Goal: Task Accomplishment & Management: Use online tool/utility

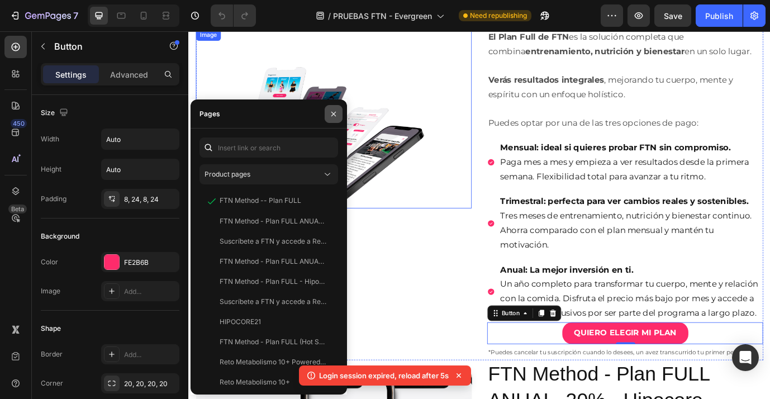
scroll to position [553, 0]
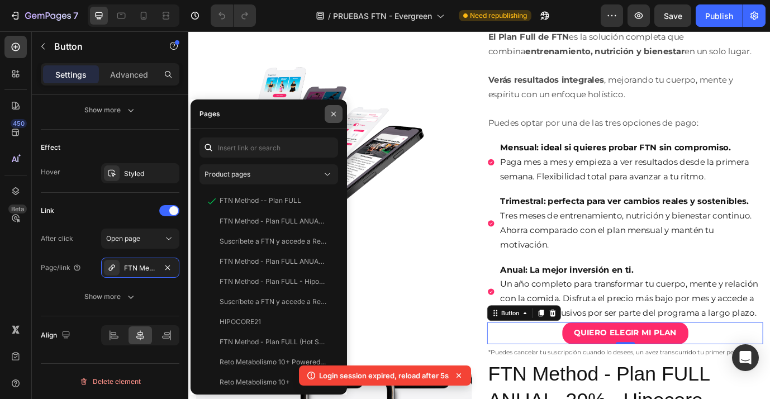
click at [329, 116] on icon "button" at bounding box center [333, 114] width 9 height 9
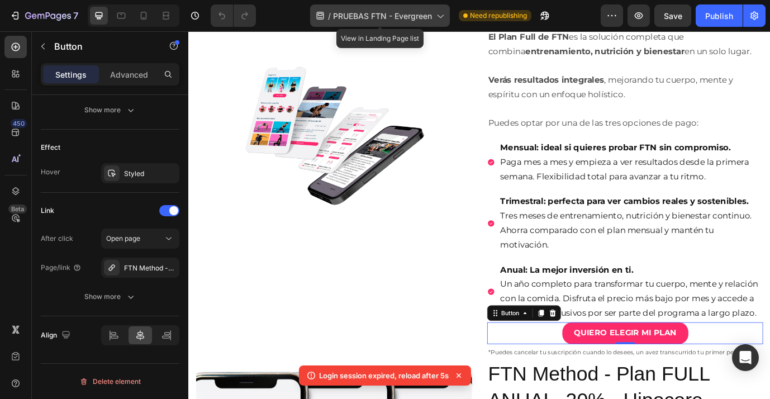
click at [426, 15] on span "PRUEBAS FTN - Evergreen" at bounding box center [382, 16] width 99 height 12
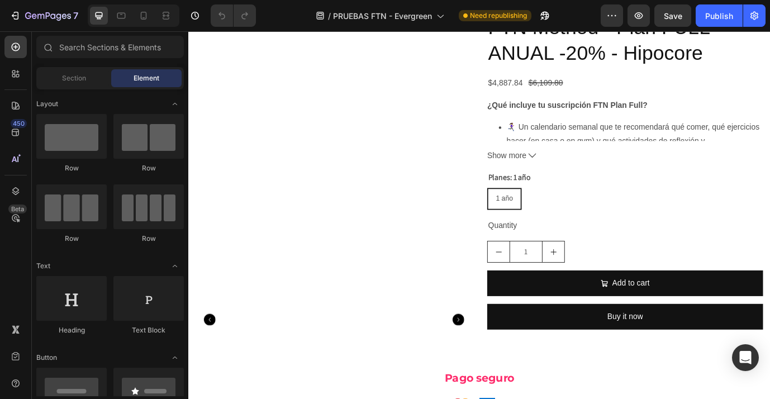
scroll to position [2321, 0]
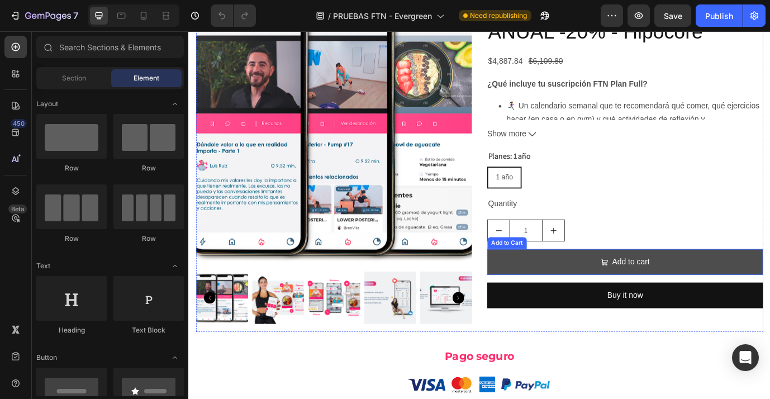
click at [603, 282] on button "Add to cart" at bounding box center [692, 297] width 318 height 30
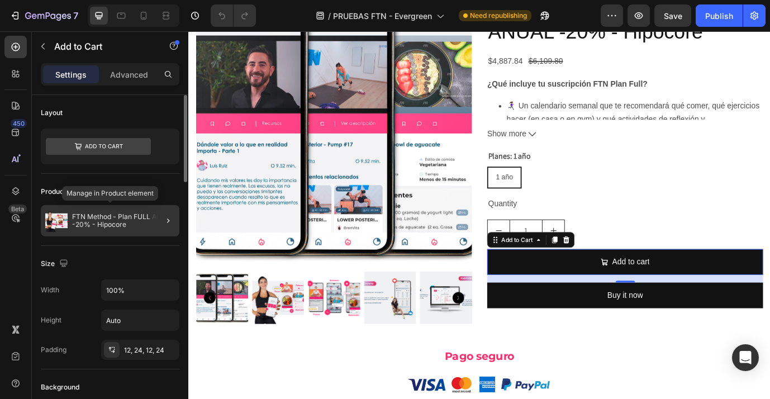
click at [140, 226] on p "FTN Method - Plan FULL ANUAL -20% - Hipocore" at bounding box center [123, 221] width 103 height 16
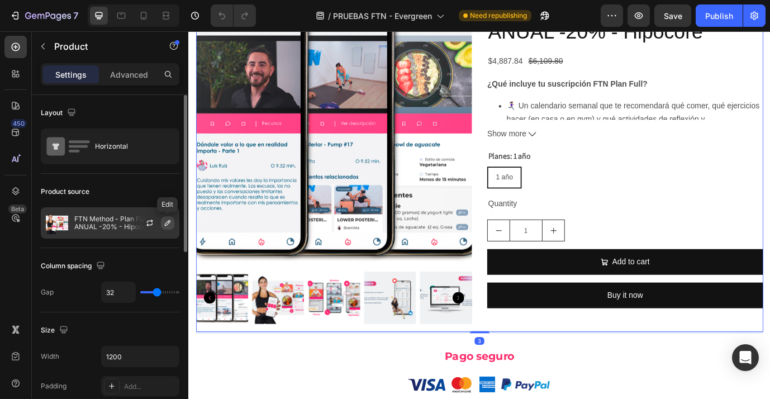
click at [165, 225] on icon "button" at bounding box center [168, 223] width 6 height 6
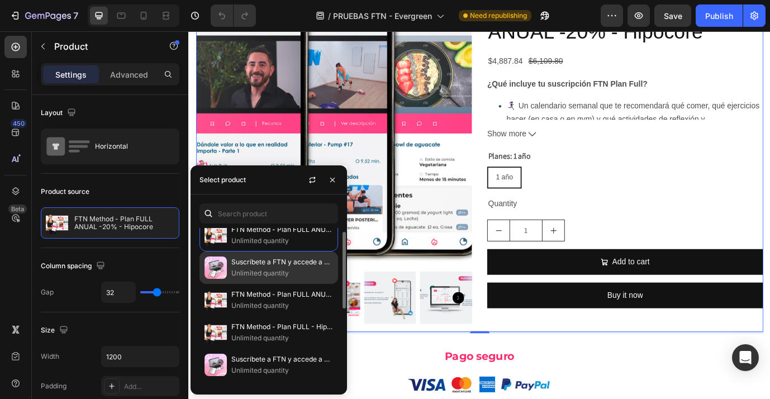
scroll to position [0, 0]
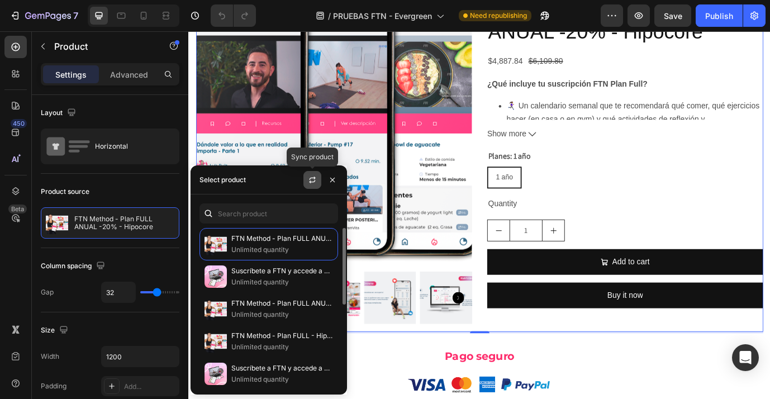
click at [312, 176] on icon "button" at bounding box center [312, 180] width 9 height 9
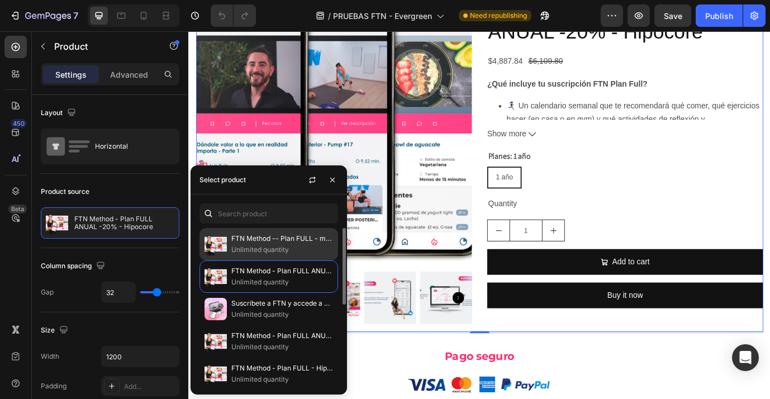
click at [287, 240] on p "FTN Method -- Plan FULL - mensual -EG" at bounding box center [282, 238] width 102 height 11
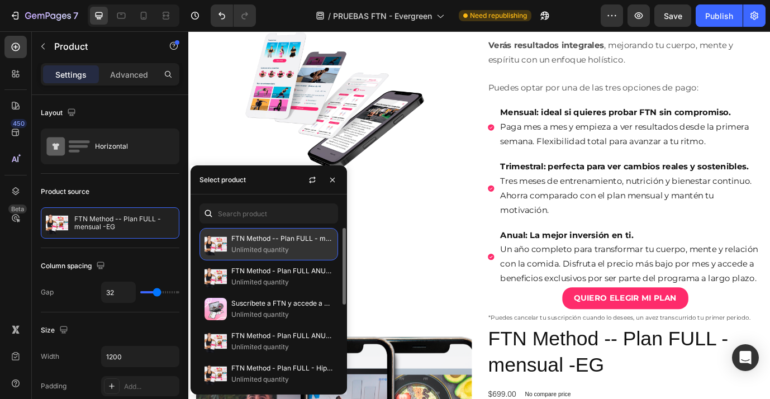
scroll to position [2321, 0]
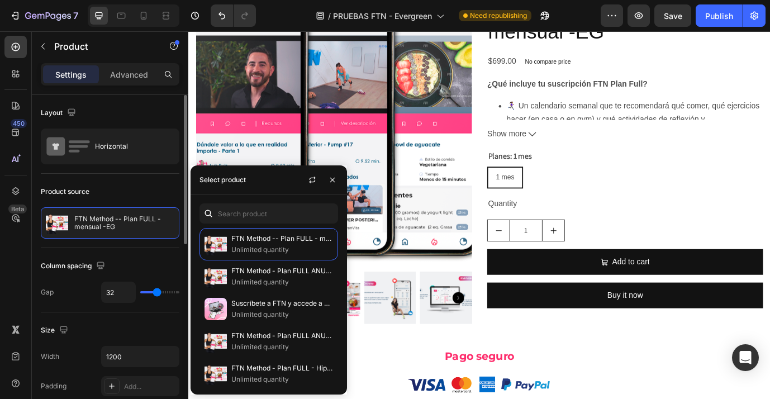
click at [148, 326] on div "Size" at bounding box center [110, 330] width 139 height 18
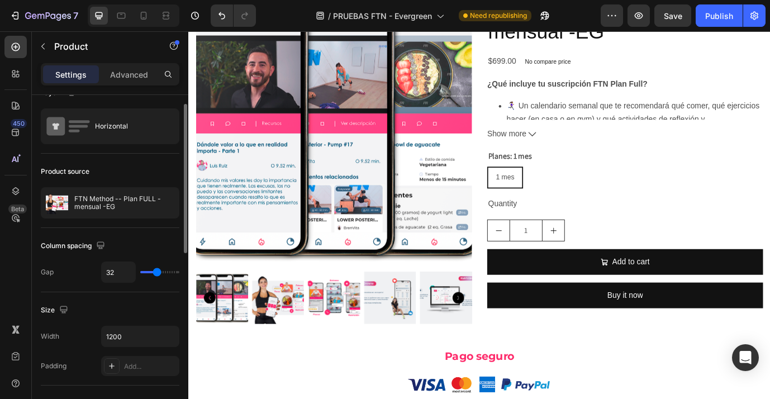
scroll to position [0, 0]
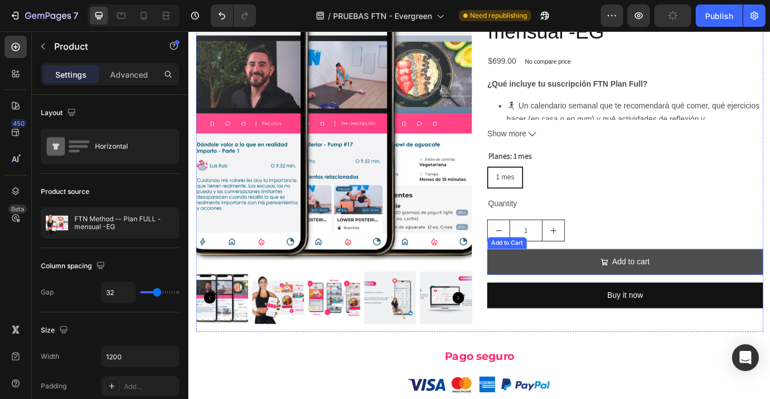
click at [567, 282] on button "Add to cart" at bounding box center [692, 297] width 318 height 30
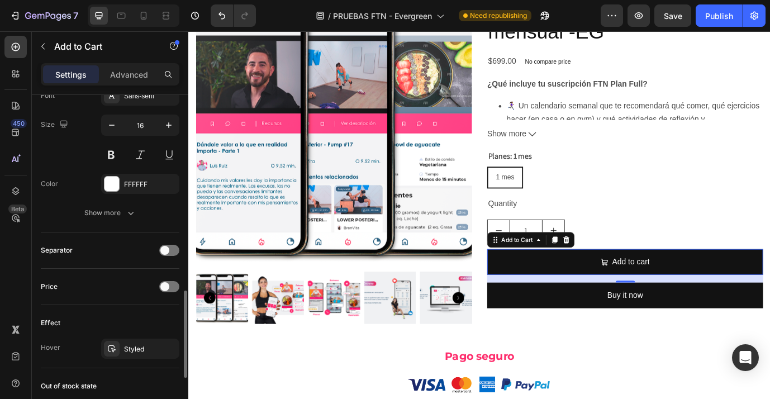
scroll to position [669, 0]
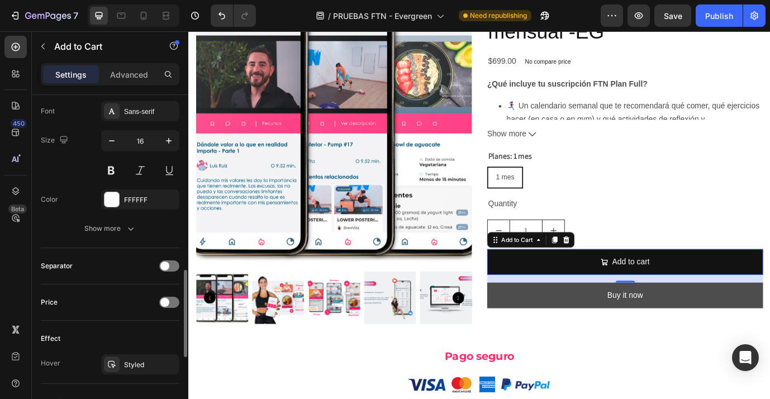
click at [594, 326] on button "Buy it now" at bounding box center [692, 336] width 318 height 30
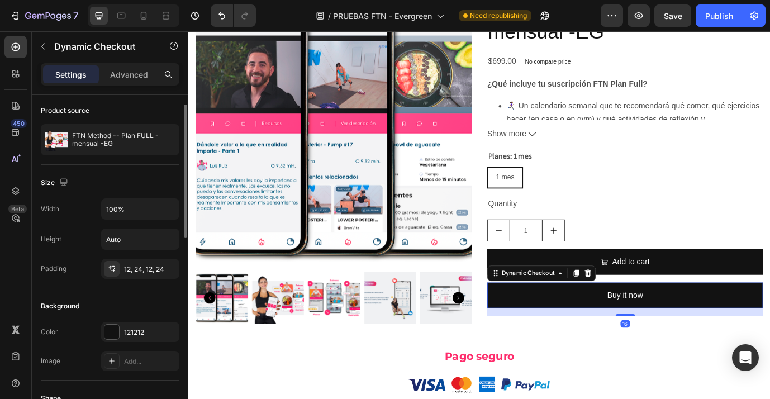
scroll to position [55, 0]
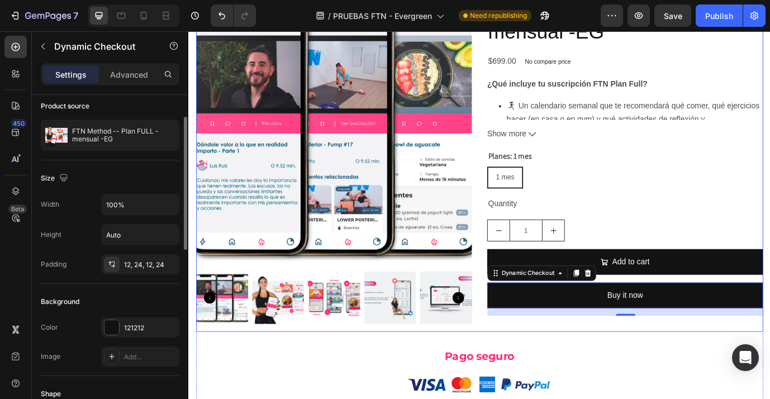
click at [718, 269] on div "FTN Method -- Plan FULL - mensual -EG Product Title $699.00 Product Price Produ…" at bounding box center [692, 181] width 318 height 391
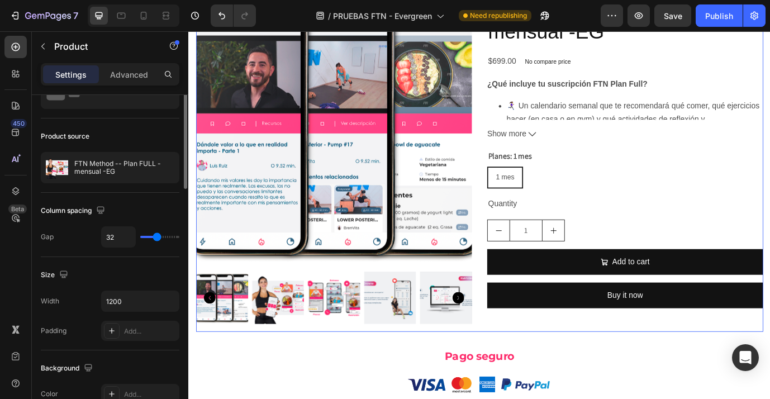
scroll to position [0, 0]
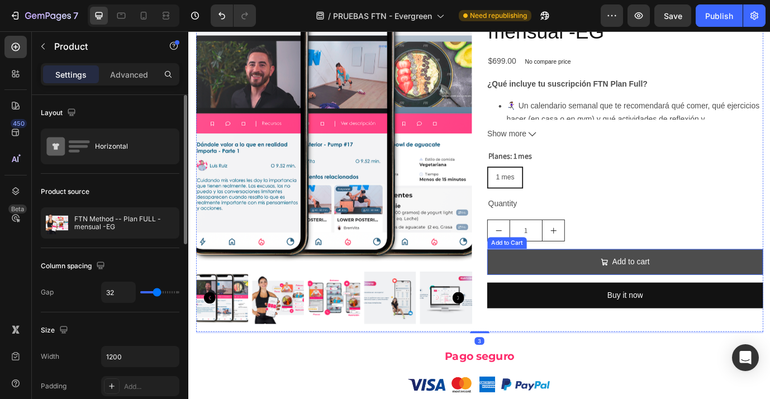
click at [750, 282] on button "Add to cart" at bounding box center [692, 297] width 318 height 30
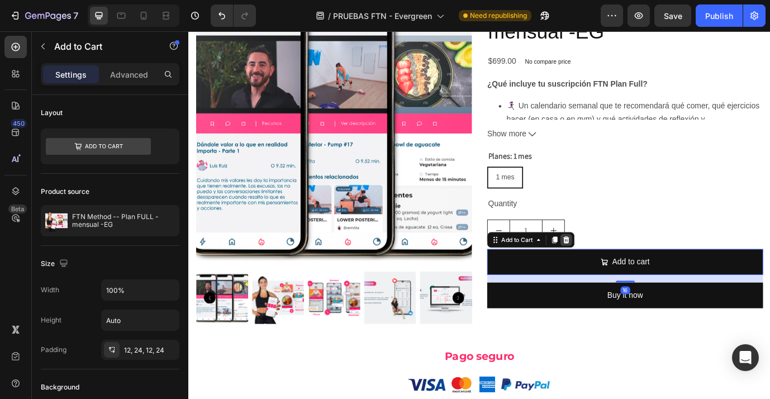
click at [626, 268] on icon at bounding box center [624, 272] width 7 height 8
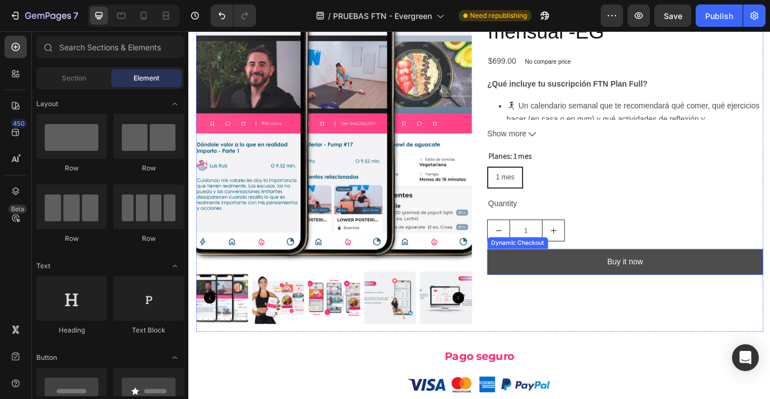
click at [622, 282] on button "Buy it now" at bounding box center [692, 297] width 318 height 30
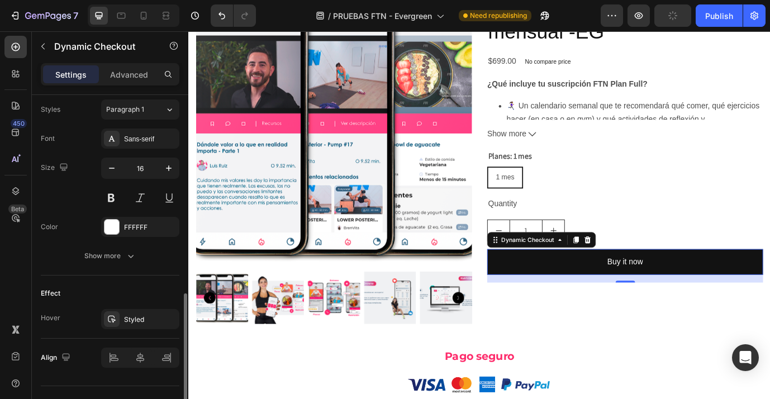
scroll to position [509, 0]
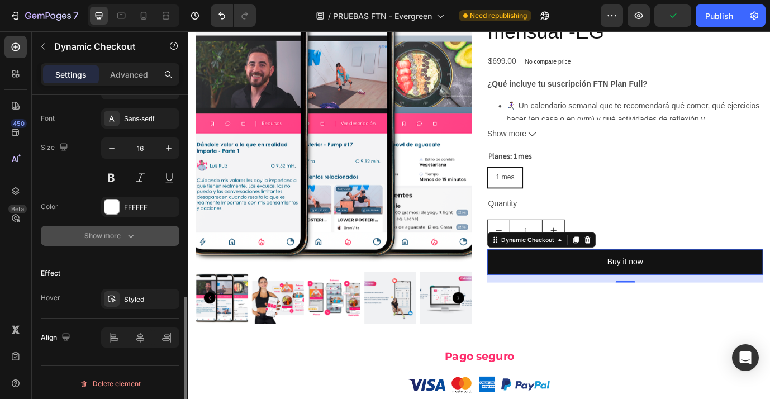
click at [128, 232] on icon "button" at bounding box center [130, 235] width 11 height 11
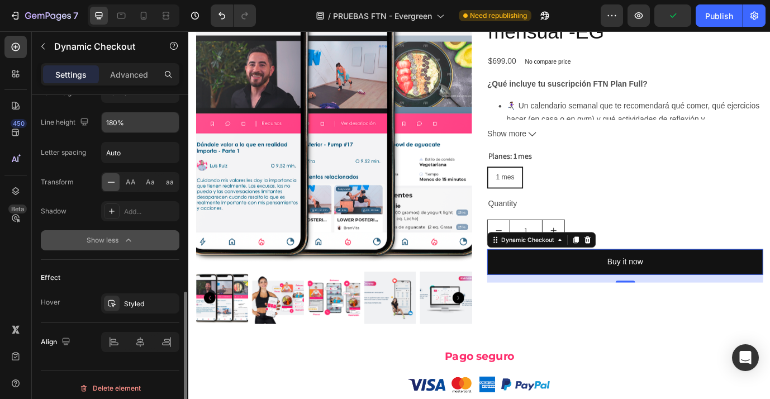
scroll to position [659, 0]
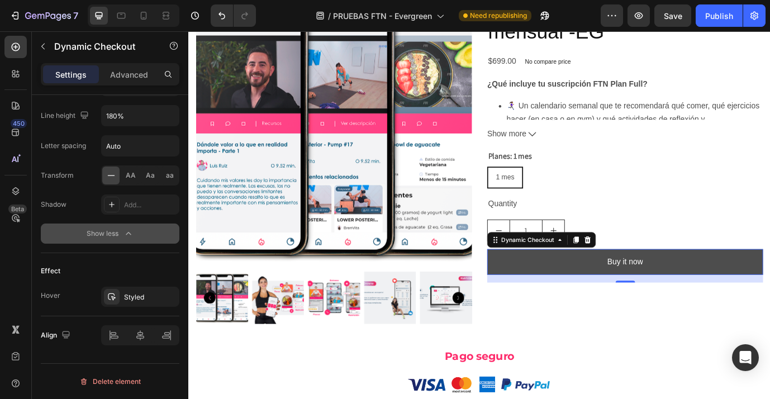
click at [589, 283] on button "Buy it now" at bounding box center [692, 297] width 318 height 30
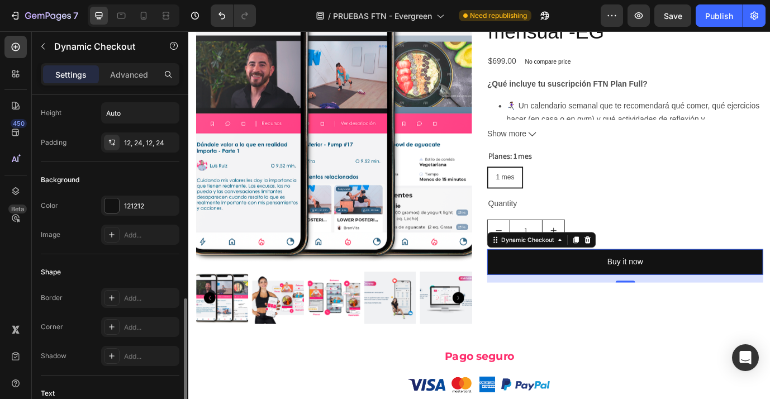
scroll to position [0, 0]
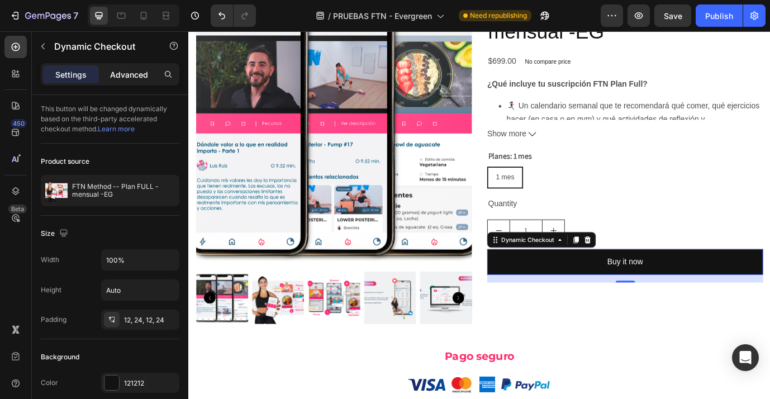
click at [126, 83] on div "Advanced" at bounding box center [129, 74] width 56 height 18
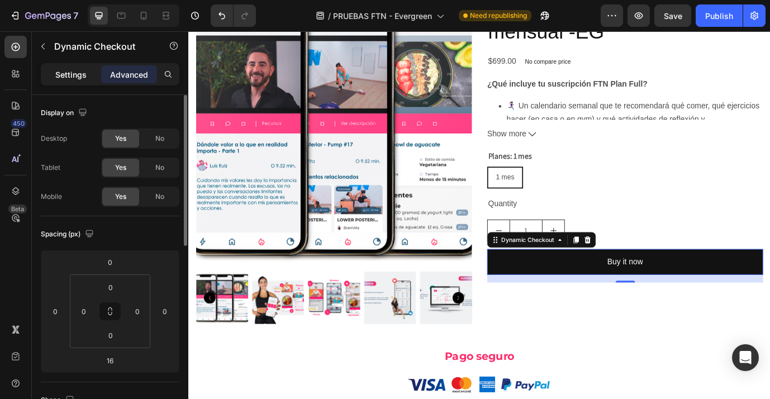
click at [65, 69] on p "Settings" at bounding box center [70, 75] width 31 height 12
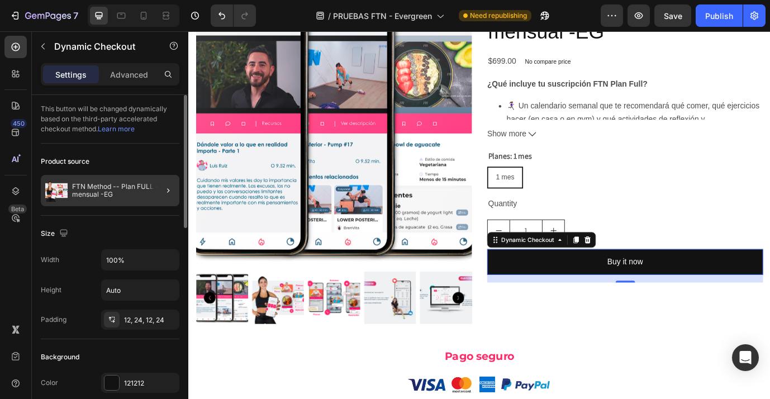
click at [150, 197] on div at bounding box center [163, 190] width 31 height 31
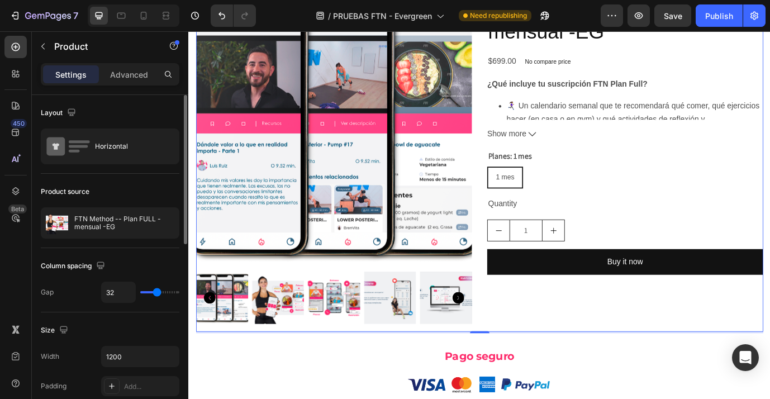
click at [140, 226] on div at bounding box center [154, 223] width 49 height 30
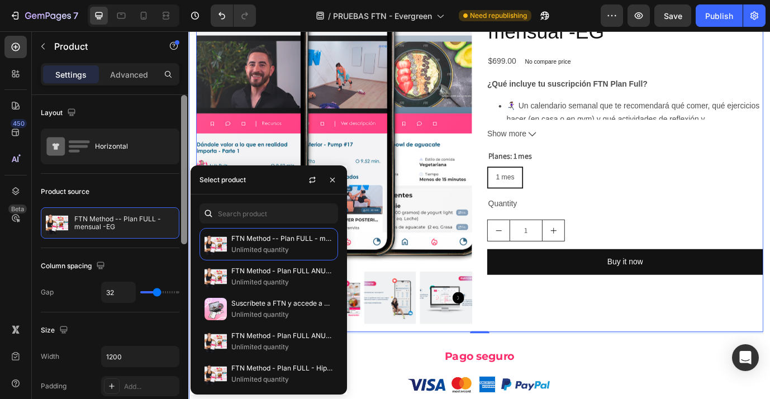
click at [188, 159] on div at bounding box center [184, 263] width 8 height 336
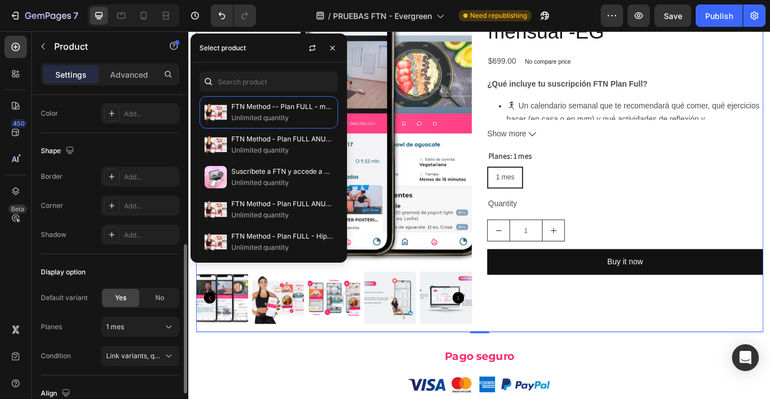
click at [132, 258] on div "Display option Default variant Yes No Planes 1 mes Condition Link variants, qua…" at bounding box center [110, 314] width 139 height 121
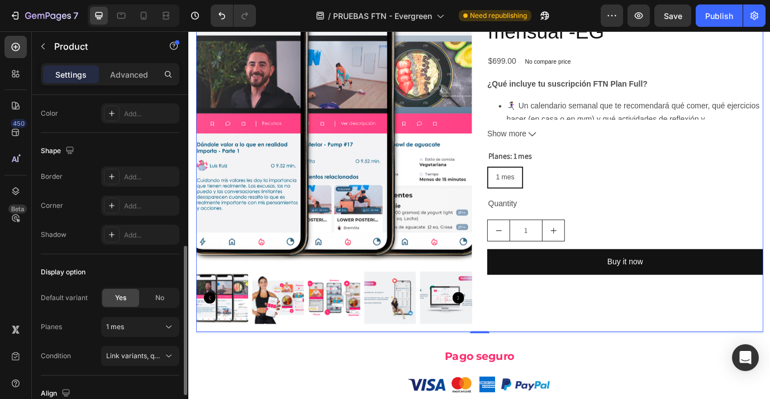
scroll to position [420, 0]
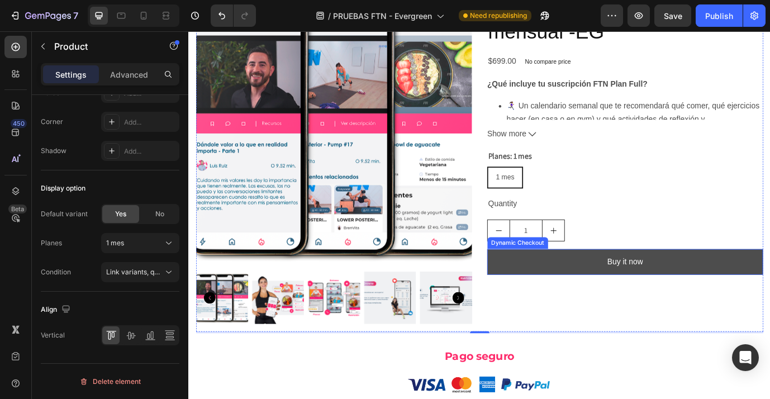
click at [579, 282] on button "Buy it now" at bounding box center [692, 297] width 318 height 30
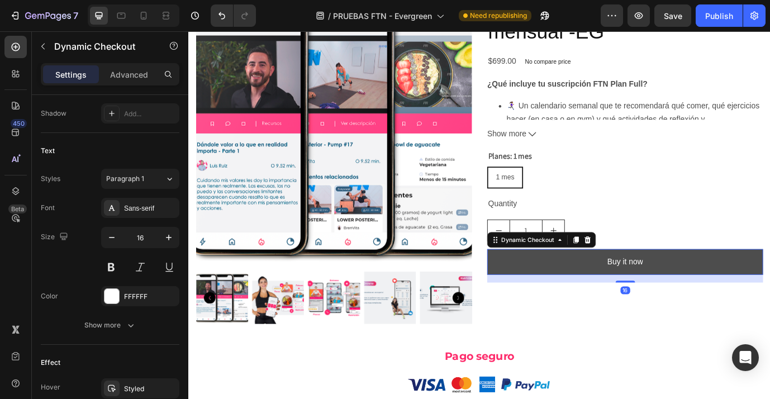
scroll to position [0, 0]
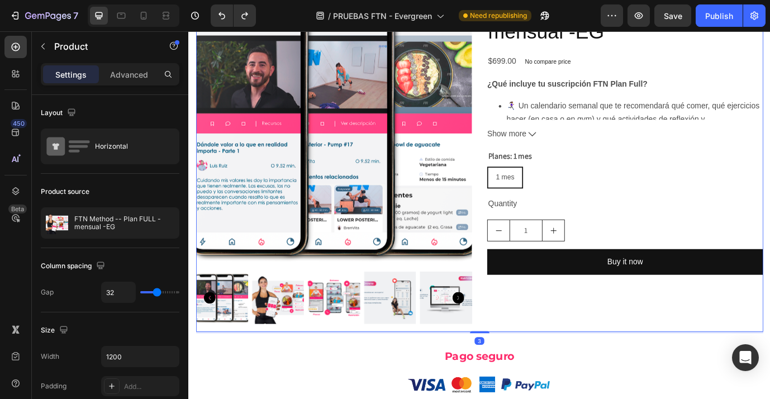
click at [736, 352] on div "FTN Method -- Plan FULL - mensual -EG Product Title $699.00 Product Price Produ…" at bounding box center [692, 181] width 318 height 391
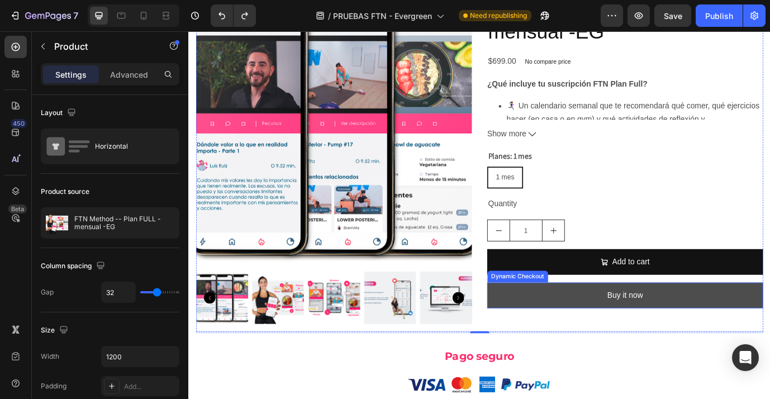
click at [730, 328] on button "Buy it now" at bounding box center [692, 336] width 318 height 30
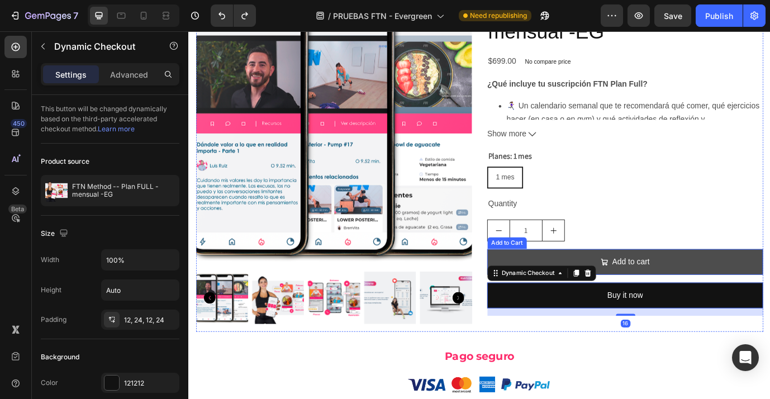
click at [725, 282] on button "Add to cart" at bounding box center [692, 297] width 318 height 30
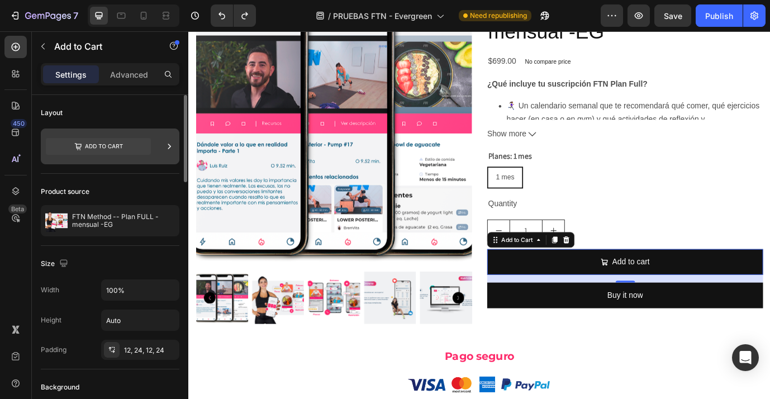
click at [157, 144] on div at bounding box center [110, 147] width 139 height 36
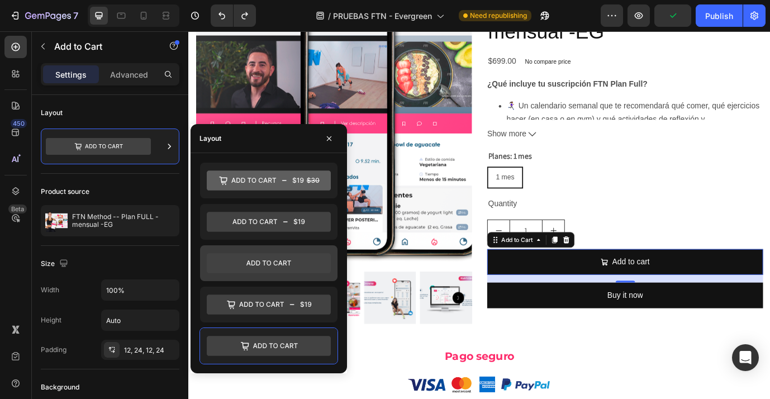
click at [289, 262] on icon at bounding box center [269, 263] width 45 height 5
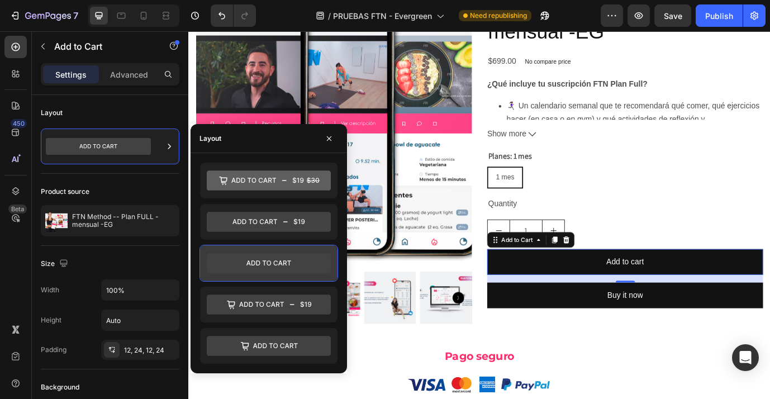
click at [219, 259] on icon at bounding box center [269, 263] width 124 height 20
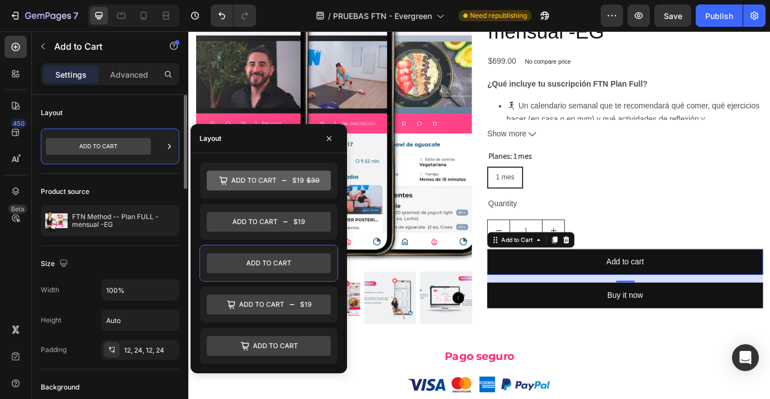
click at [155, 176] on div "Product source FTN Method -- Plan FULL - mensual -EG" at bounding box center [110, 210] width 139 height 72
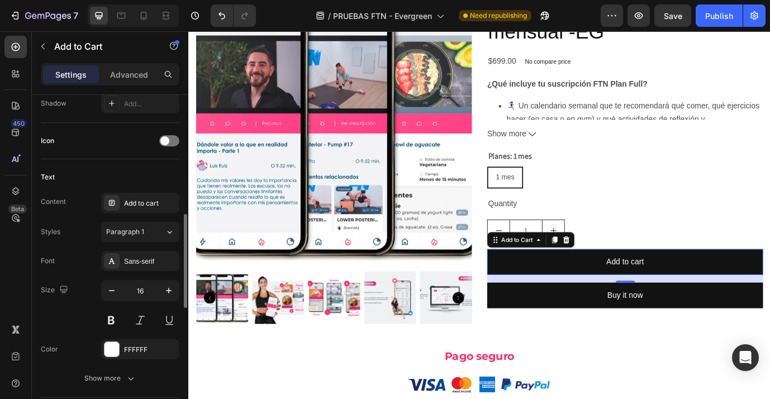
scroll to position [432, 0]
click at [162, 206] on div "Add to cart" at bounding box center [150, 202] width 53 height 10
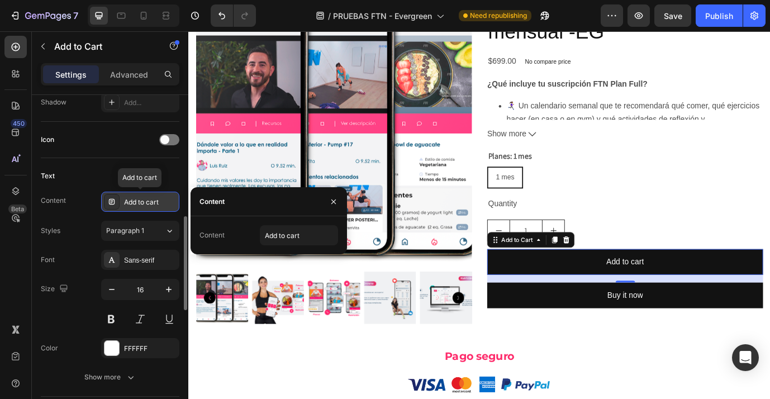
click at [162, 206] on div "Add to cart" at bounding box center [150, 202] width 53 height 10
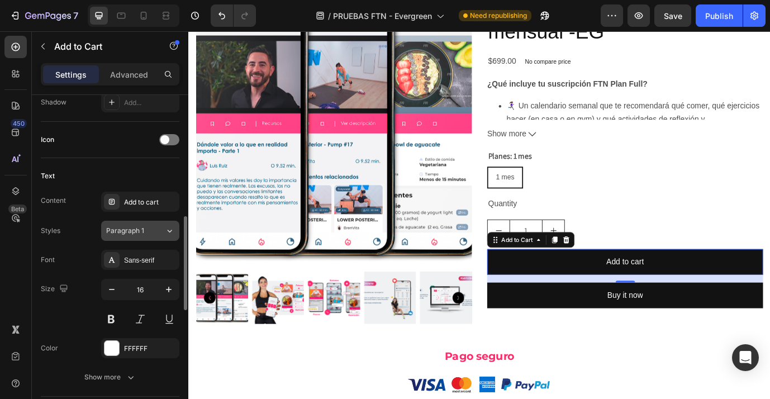
click at [161, 234] on div "Paragraph 1" at bounding box center [135, 231] width 59 height 10
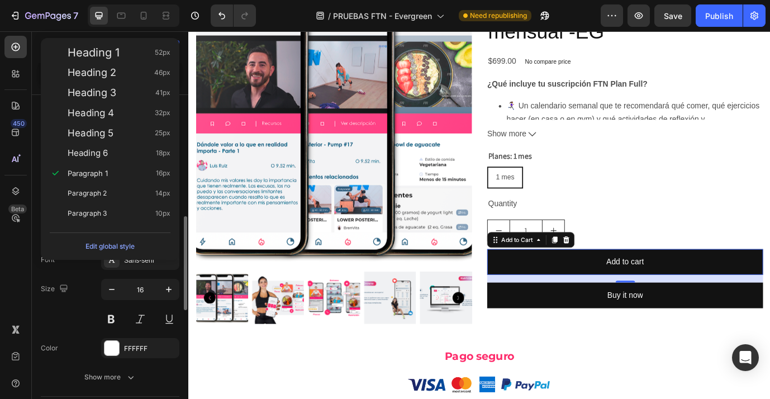
click at [74, 274] on div "Font Sans-serif Size 16 Color FFFFFF Show more" at bounding box center [110, 319] width 139 height 138
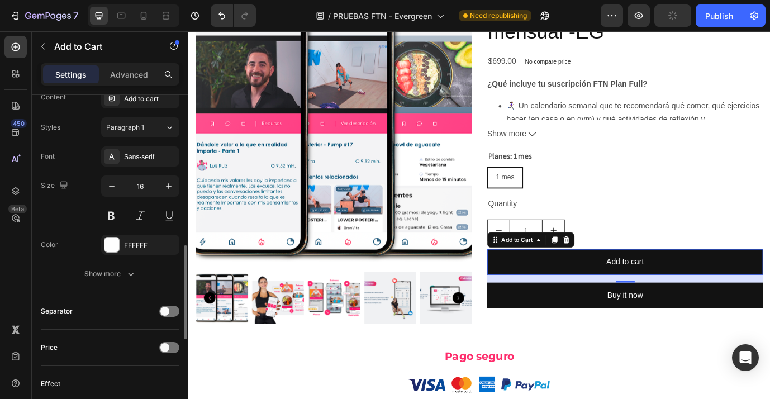
scroll to position [541, 0]
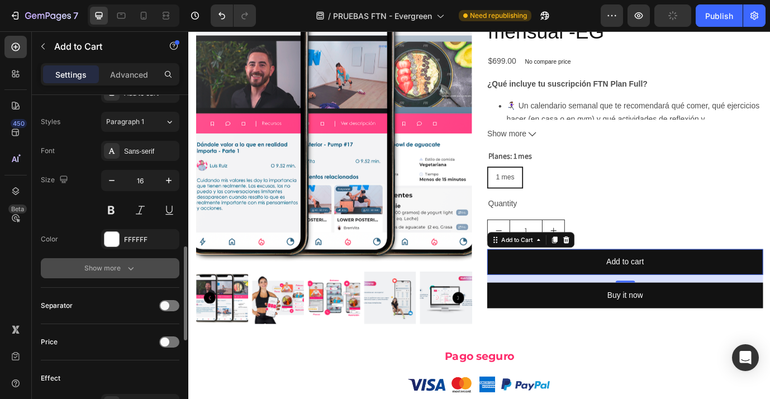
click at [124, 268] on div "Show more" at bounding box center [110, 268] width 52 height 11
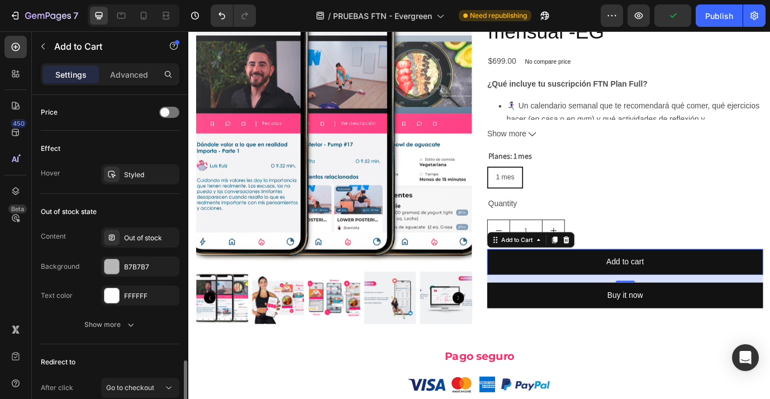
scroll to position [948, 0]
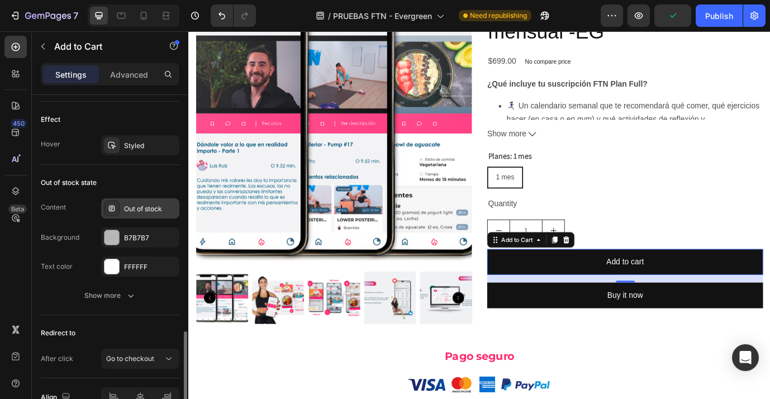
click at [157, 208] on div "Out of stock" at bounding box center [150, 209] width 53 height 10
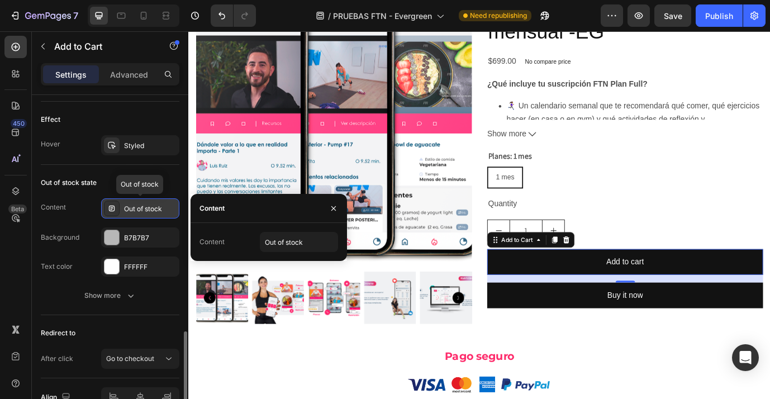
click at [157, 208] on div "Out of stock" at bounding box center [150, 209] width 53 height 10
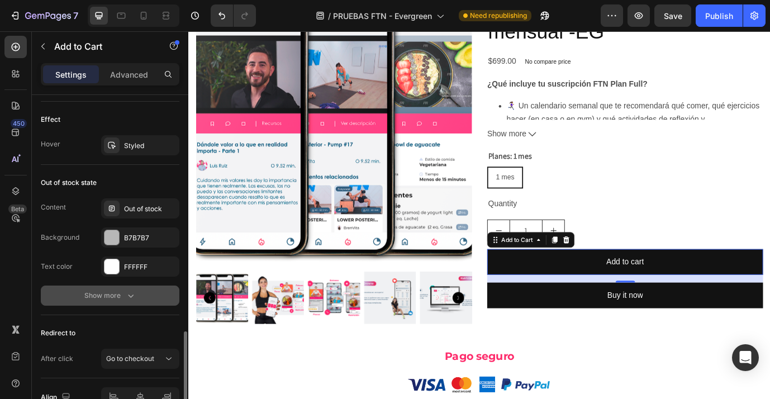
click at [124, 295] on div "Show more" at bounding box center [110, 295] width 52 height 11
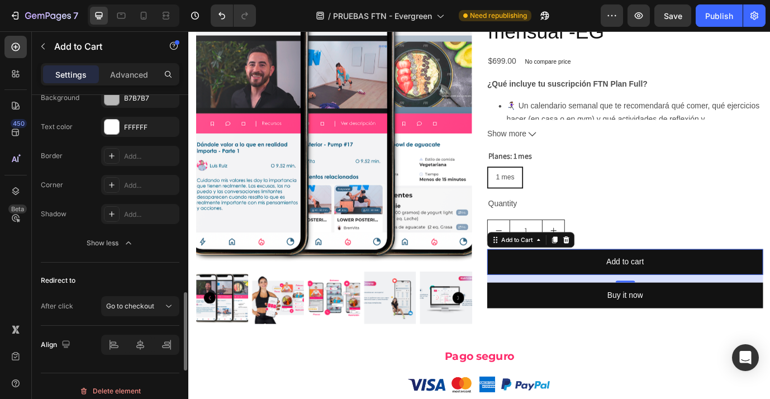
scroll to position [1097, 0]
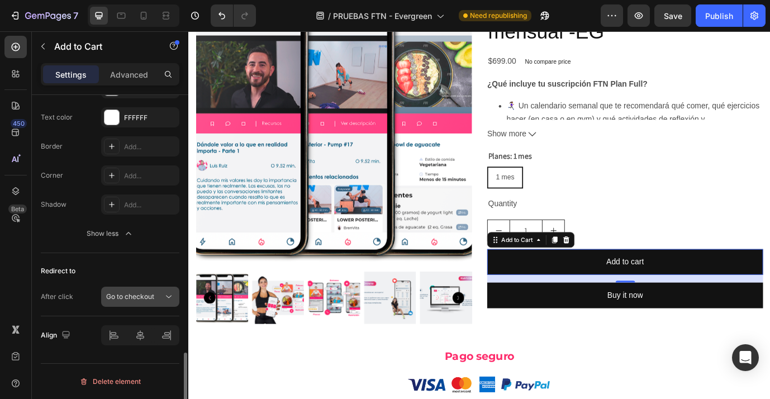
click at [167, 301] on icon at bounding box center [168, 296] width 11 height 11
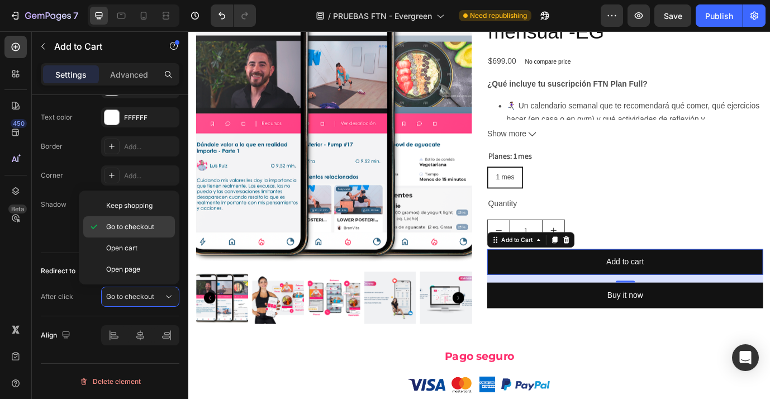
click at [150, 226] on span "Go to checkout" at bounding box center [130, 227] width 48 height 10
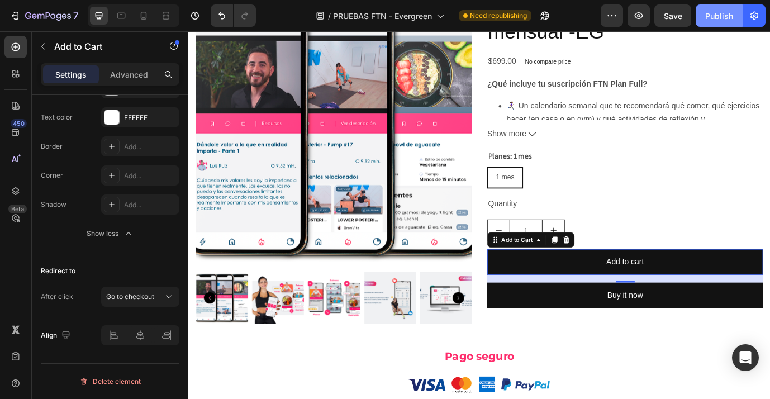
click at [718, 20] on div "Publish" at bounding box center [720, 16] width 28 height 12
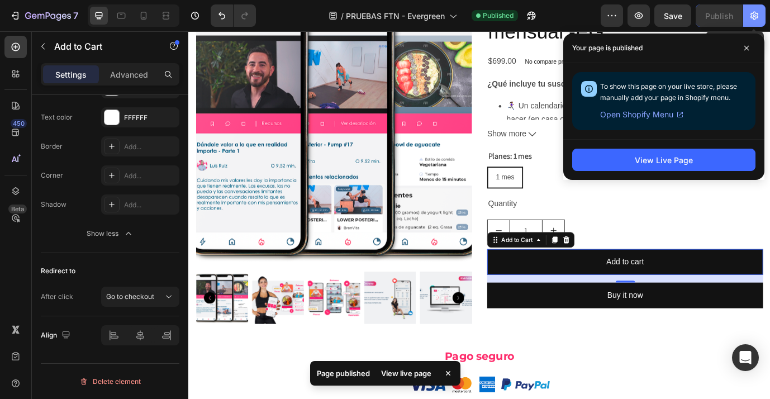
click at [753, 21] on icon "button" at bounding box center [754, 15] width 11 height 11
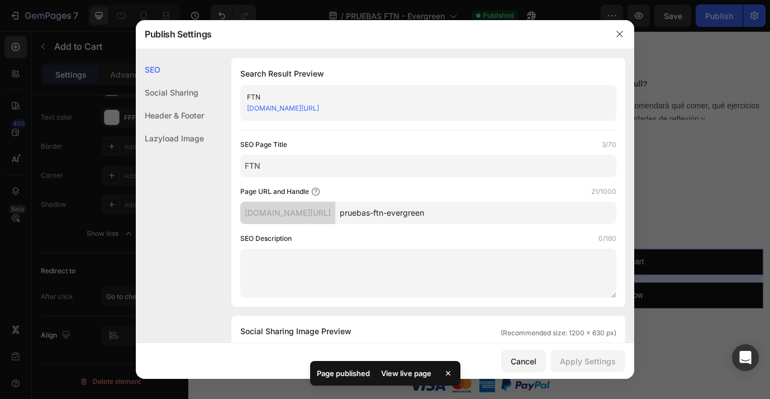
click at [319, 110] on link "[DOMAIN_NAME][URL]" at bounding box center [283, 108] width 72 height 8
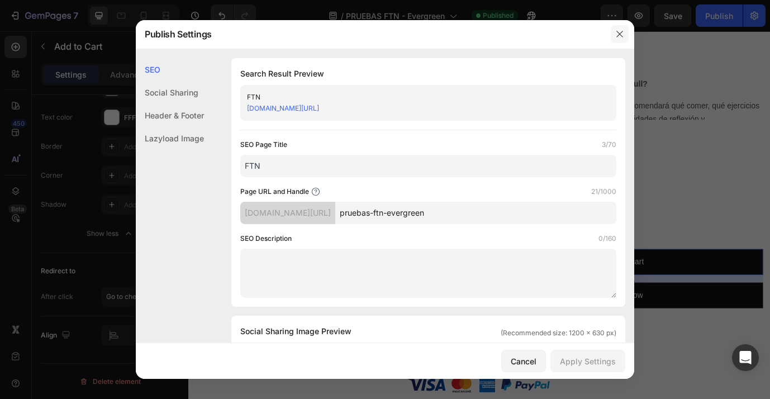
click at [621, 33] on icon "button" at bounding box center [620, 34] width 9 height 9
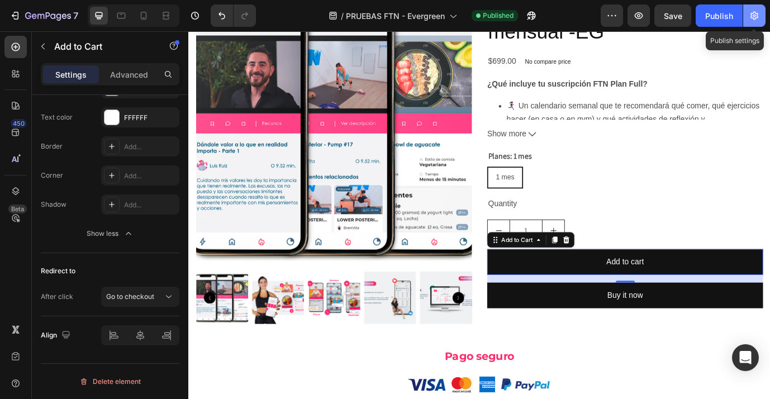
click at [752, 20] on icon "button" at bounding box center [754, 15] width 11 height 11
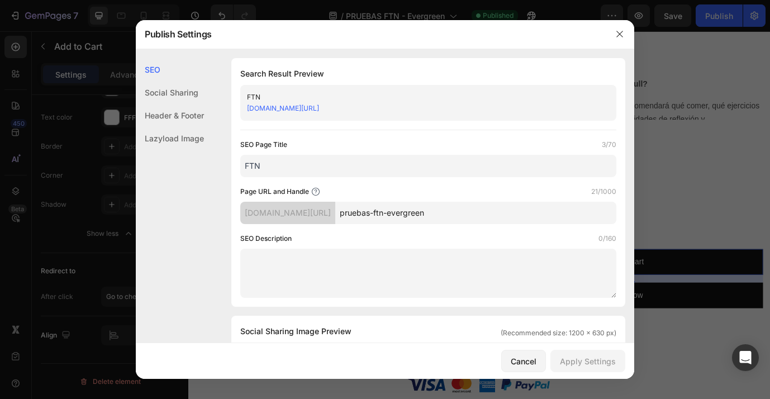
click at [319, 106] on link "[DOMAIN_NAME][URL]" at bounding box center [283, 108] width 72 height 8
click at [623, 35] on icon "button" at bounding box center [620, 34] width 9 height 9
